Goal: Transaction & Acquisition: Subscribe to service/newsletter

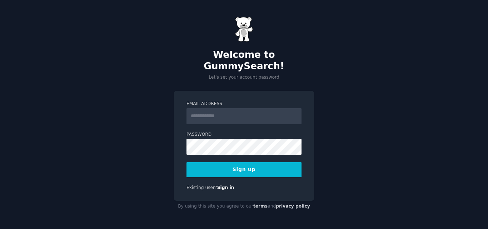
click at [223, 109] on input "Email Address" at bounding box center [244, 116] width 115 height 16
click at [242, 164] on button "Sign up" at bounding box center [244, 169] width 115 height 15
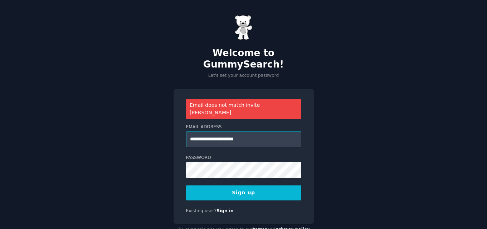
click at [256, 132] on input "**********" at bounding box center [243, 140] width 115 height 16
type input "*"
type input "**********"
click at [247, 186] on button "Sign up" at bounding box center [243, 193] width 115 height 15
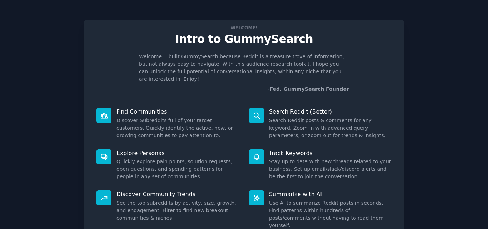
scroll to position [51, 0]
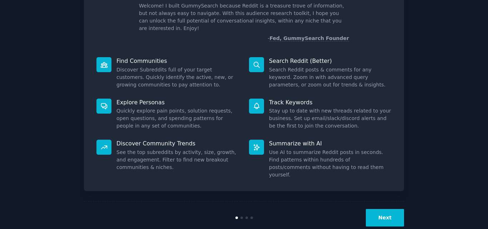
click at [385, 209] on button "Next" at bounding box center [385, 218] width 38 height 18
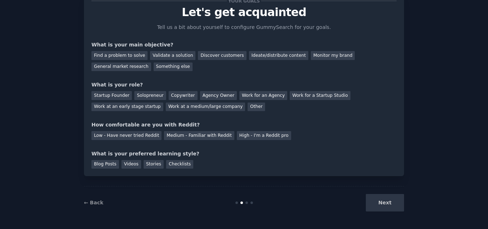
click at [385, 202] on div "Next" at bounding box center [351, 203] width 107 height 18
click at [118, 55] on div "Find a problem to solve" at bounding box center [120, 55] width 56 height 9
click at [248, 106] on div "Other" at bounding box center [257, 107] width 18 height 9
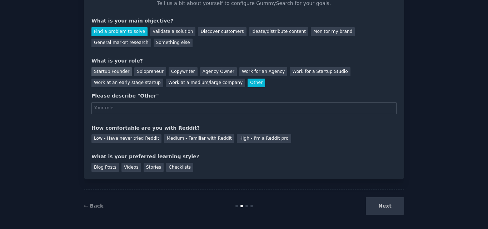
click at [115, 70] on div "Startup Founder" at bounding box center [112, 71] width 40 height 9
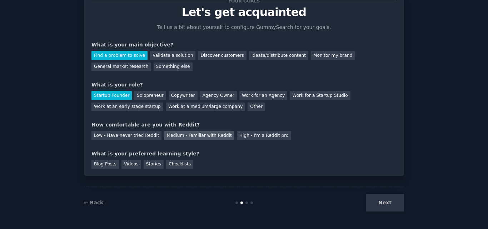
click at [182, 131] on div "Medium - Familiar with Reddit" at bounding box center [199, 135] width 70 height 9
click at [108, 166] on div "Blog Posts" at bounding box center [106, 164] width 28 height 9
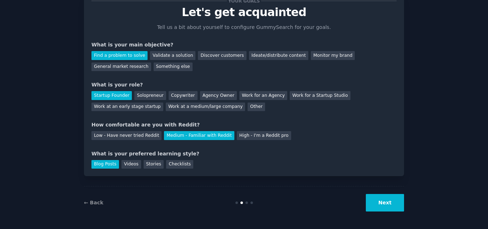
click at [380, 203] on button "Next" at bounding box center [385, 203] width 38 height 18
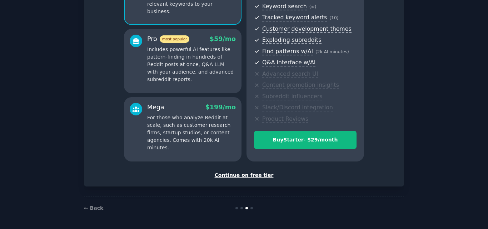
scroll to position [104, 0]
